Goal: Find specific page/section: Find specific page/section

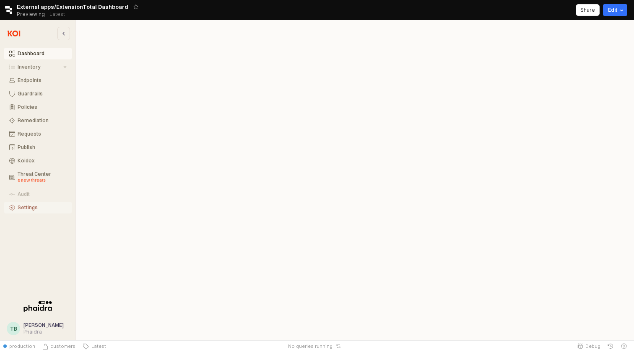
click at [35, 205] on div "Settings" at bounding box center [42, 208] width 49 height 6
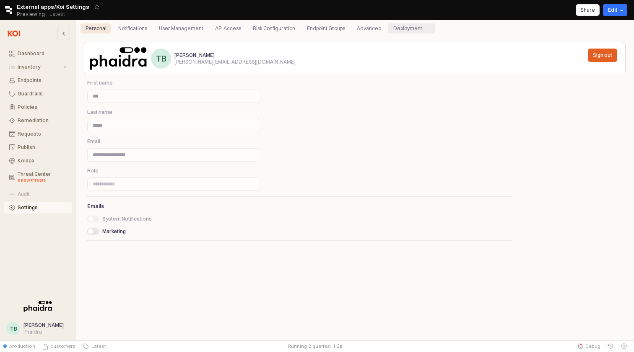
click at [393, 32] on div "Deployment" at bounding box center [407, 28] width 29 height 10
